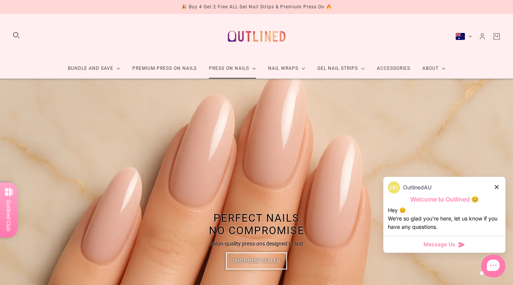
click at [235, 71] on link "Press On Nails" at bounding box center [232, 68] width 59 height 20
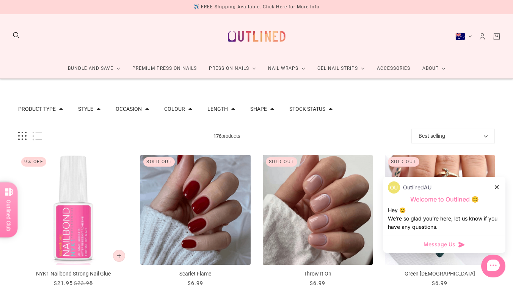
click at [83, 107] on button "Style" at bounding box center [85, 108] width 15 height 5
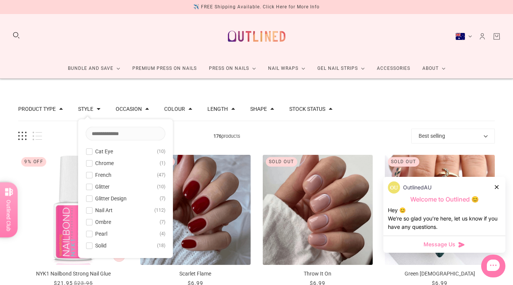
click at [103, 189] on span "Glitter" at bounding box center [102, 186] width 14 height 6
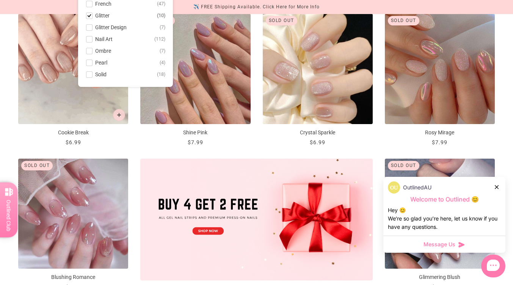
scroll to position [164, 0]
